Goal: Task Accomplishment & Management: Use online tool/utility

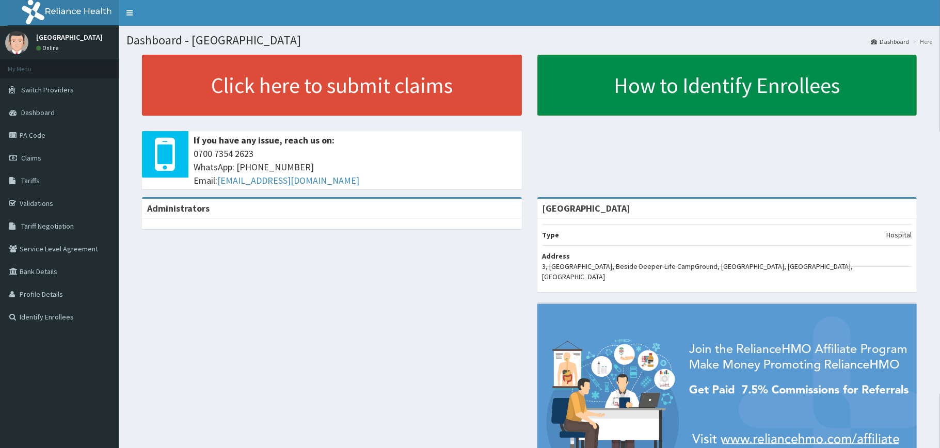
click at [537, 67] on link "How to Identify Enrollees" at bounding box center [727, 85] width 380 height 61
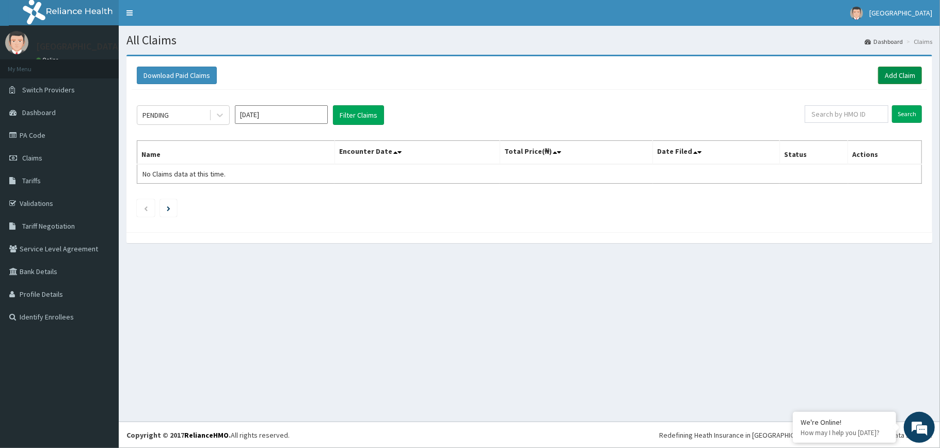
click at [896, 73] on link "Add Claim" at bounding box center [900, 76] width 44 height 18
